Goal: Book appointment/travel/reservation

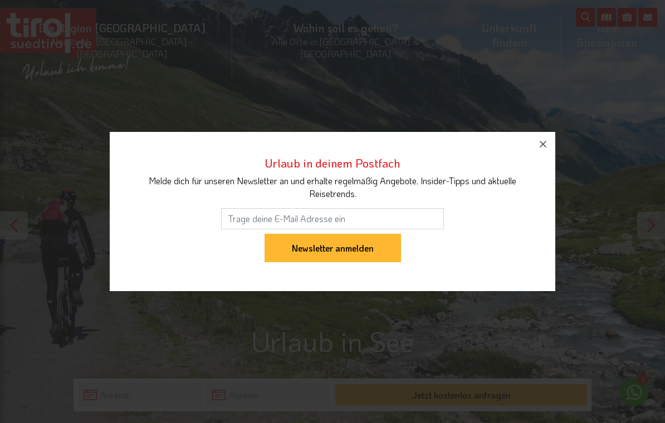
click at [535, 142] on button "button" at bounding box center [543, 144] width 25 height 25
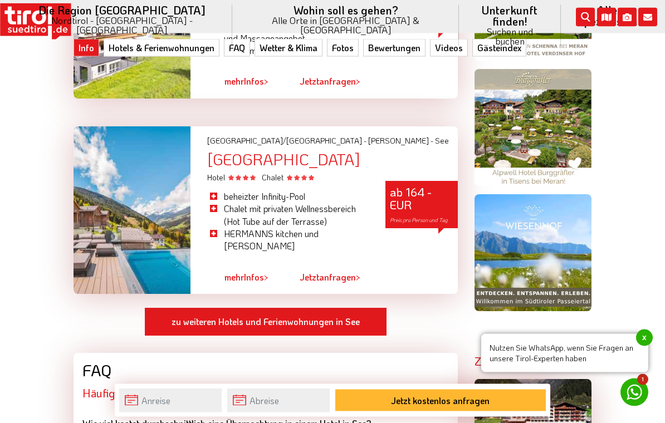
scroll to position [918, 0]
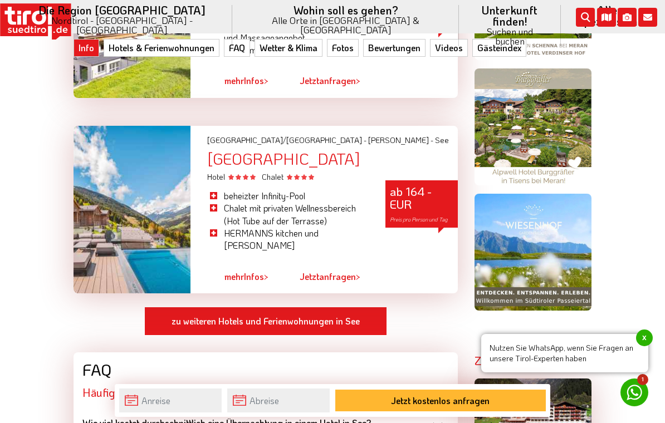
click at [311, 150] on div "[GEOGRAPHIC_DATA]" at bounding box center [332, 158] width 251 height 17
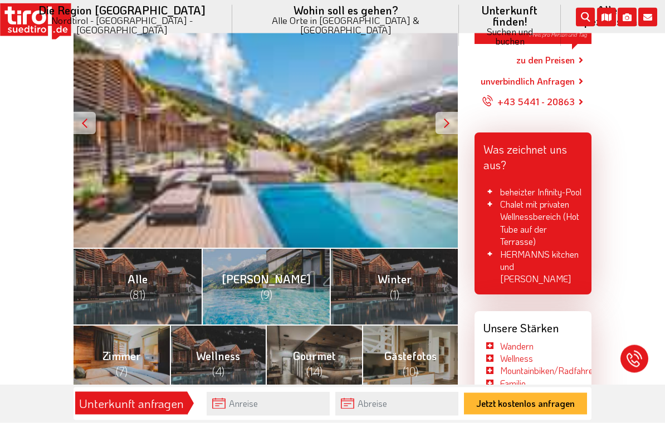
scroll to position [233, 0]
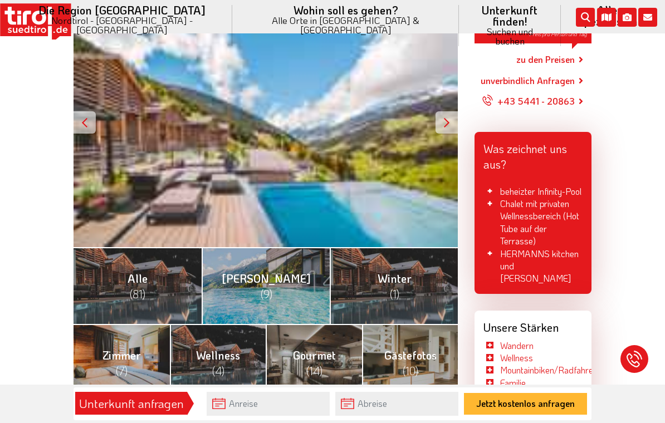
click at [433, 118] on div "ab 164 - EUR Preis pro Person und Tag" at bounding box center [266, 123] width 384 height 250
click at [444, 114] on div at bounding box center [446, 122] width 22 height 22
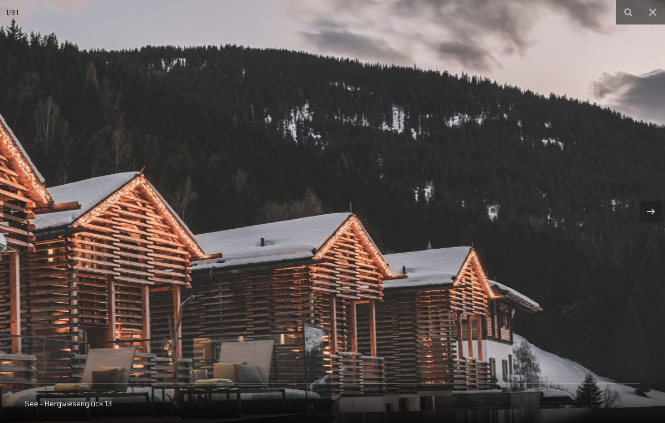
click at [654, 5] on button at bounding box center [652, 12] width 25 height 25
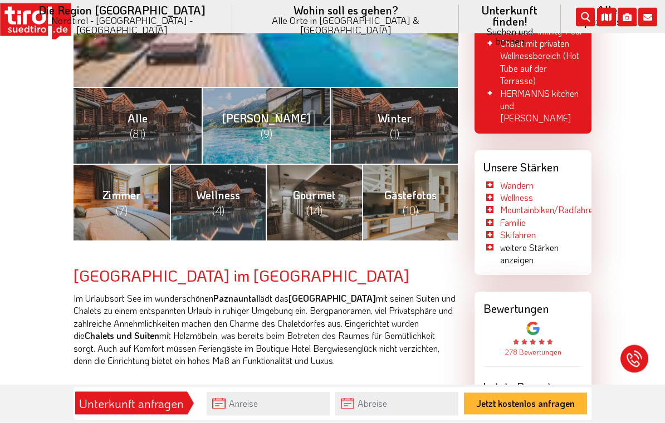
scroll to position [394, 0]
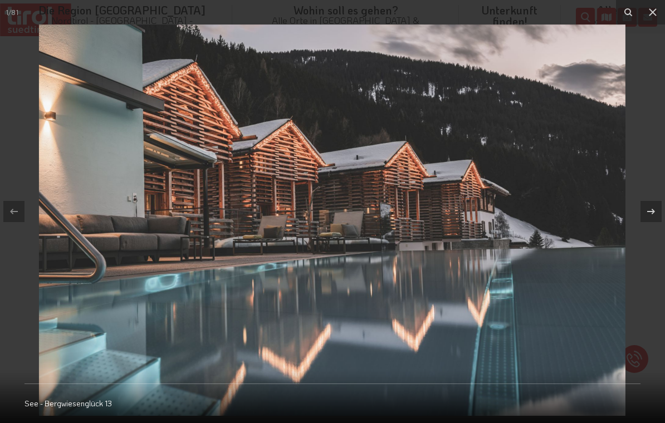
scroll to position [233, 0]
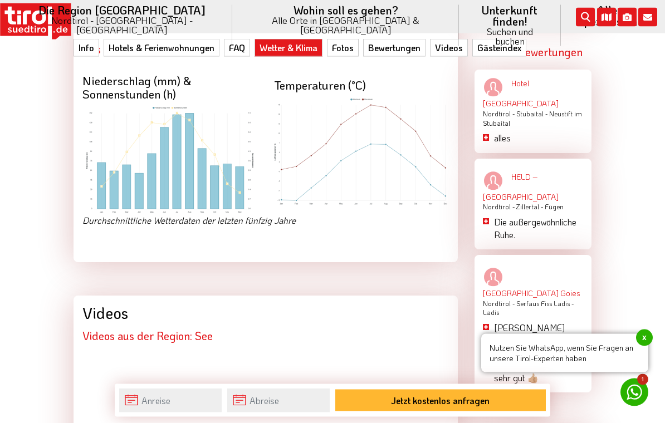
scroll to position [1711, 0]
